Goal: Check status: Check status

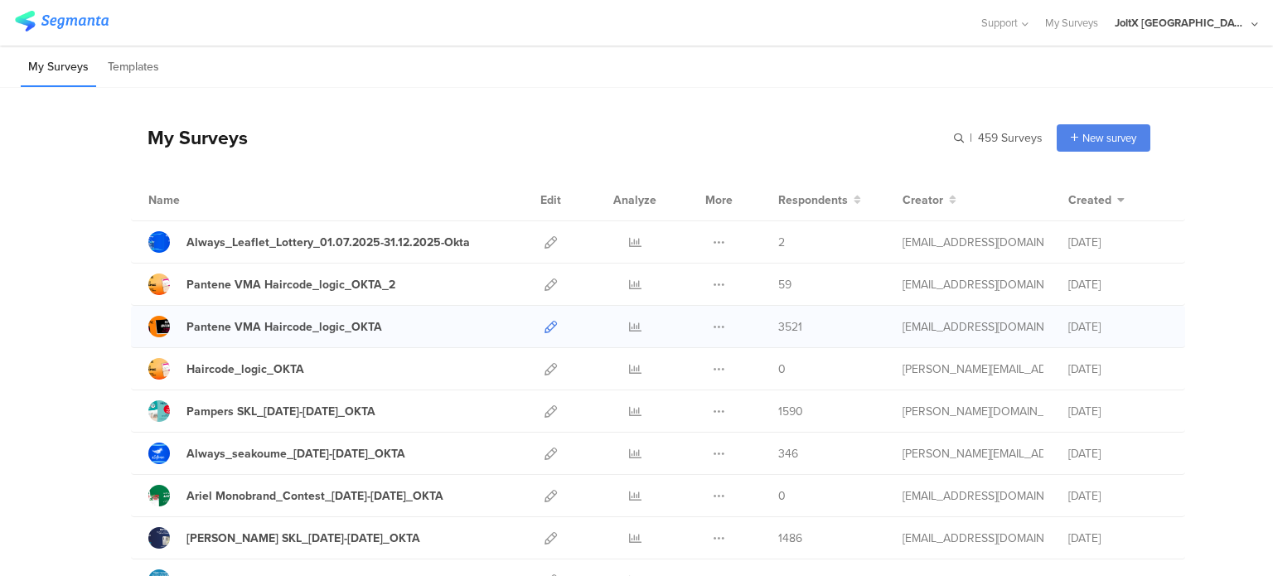
click at [544, 321] on icon at bounding box center [550, 327] width 12 height 12
click at [629, 321] on icon at bounding box center [635, 327] width 12 height 12
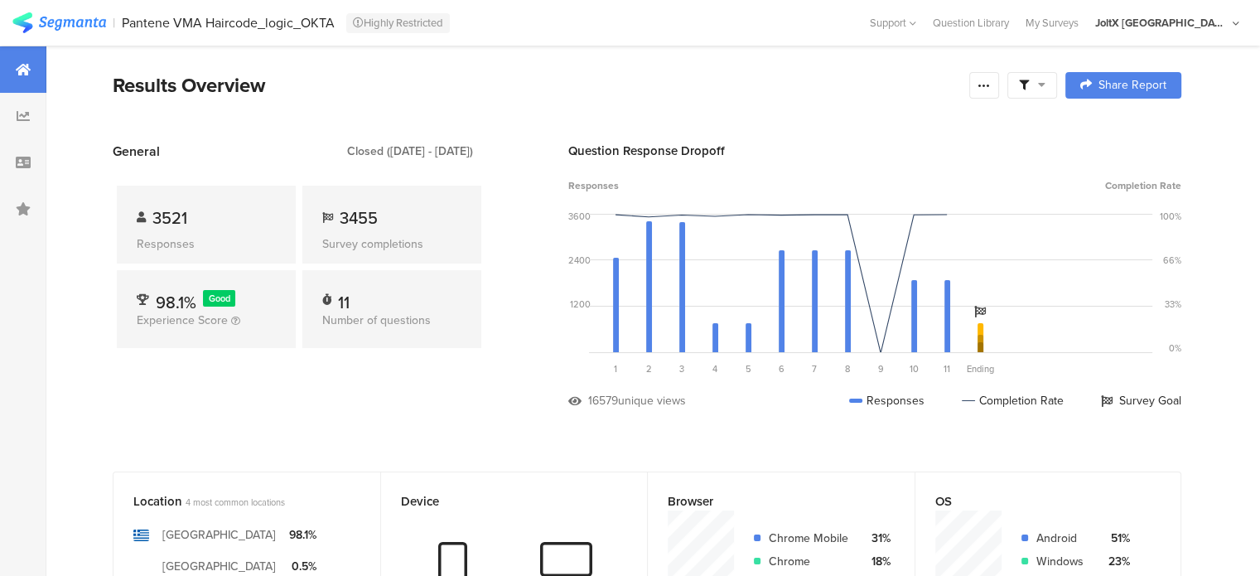
click at [601, 145] on div "Question Response Dropoff" at bounding box center [874, 151] width 613 height 18
click at [797, 72] on div "Results Overview" at bounding box center [537, 85] width 848 height 30
click at [13, 118] on div at bounding box center [23, 116] width 46 height 46
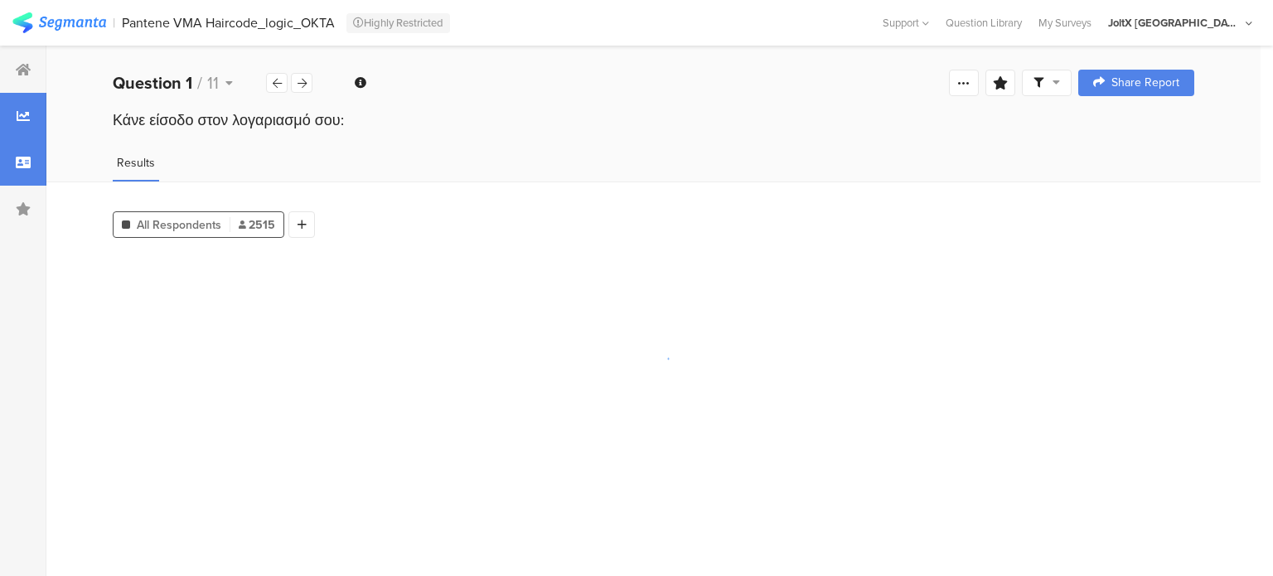
click at [31, 168] on div at bounding box center [23, 162] width 46 height 46
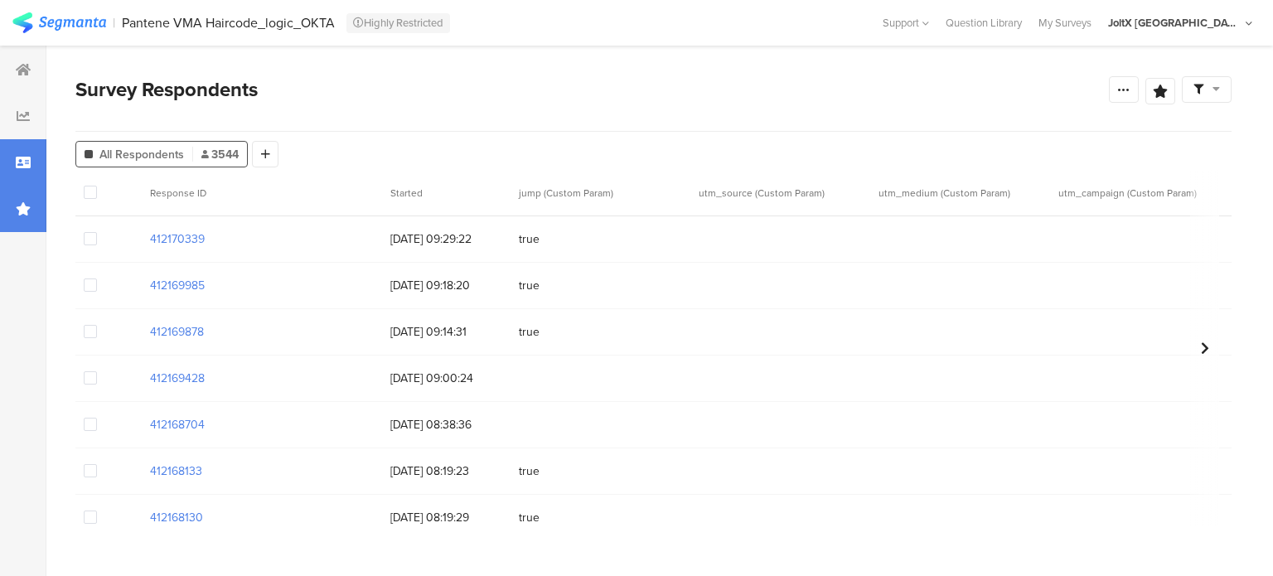
click at [28, 220] on div at bounding box center [23, 209] width 46 height 46
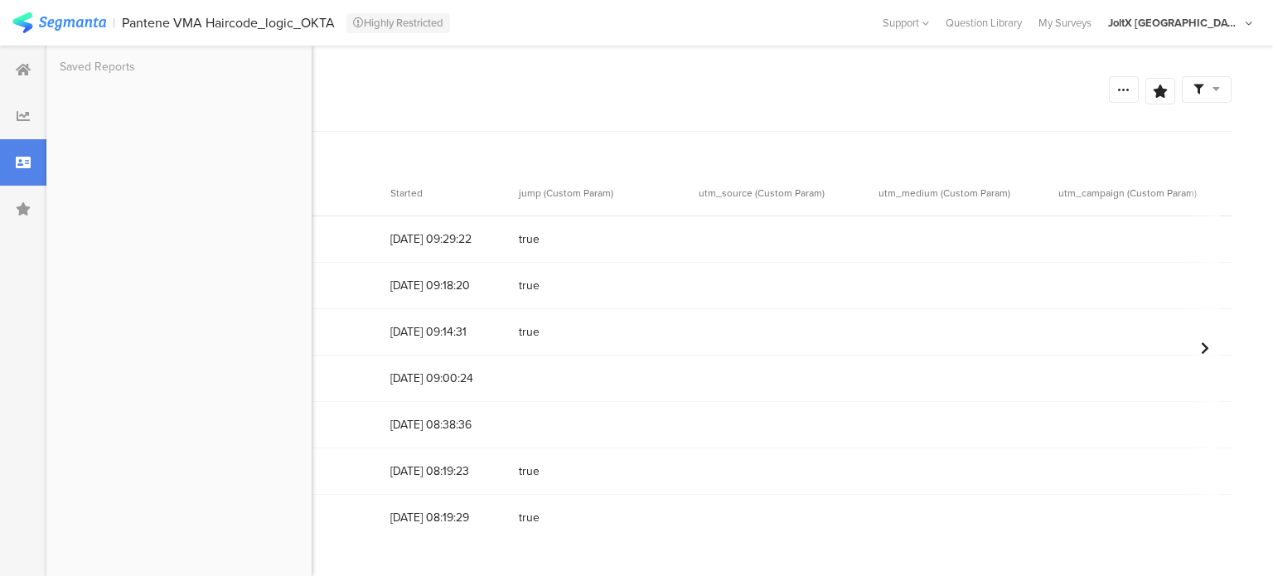
click at [537, 65] on section "Survey Respondents Confidence Level 95 % Preview survey Edit survey Export Resu…" at bounding box center [653, 311] width 1214 height 530
